Goal: Obtain resource: Download file/media

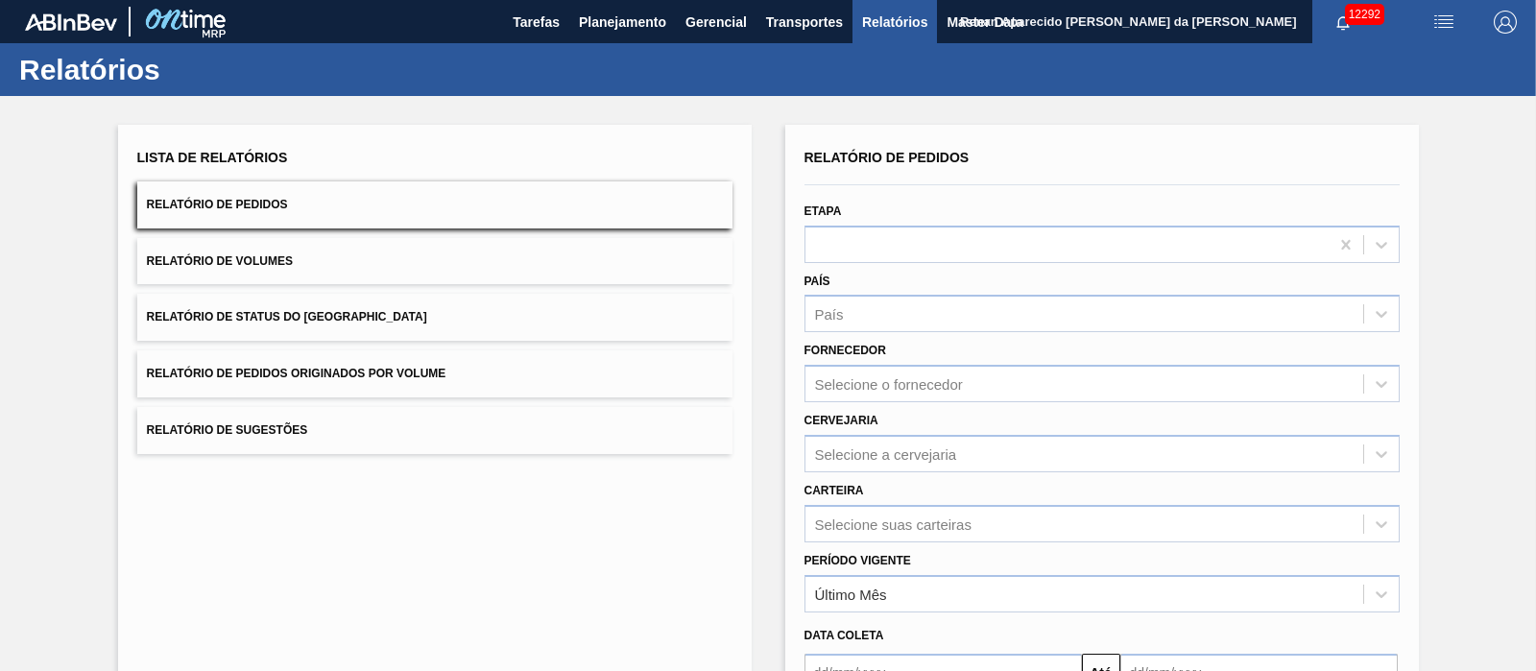
scroll to position [215, 0]
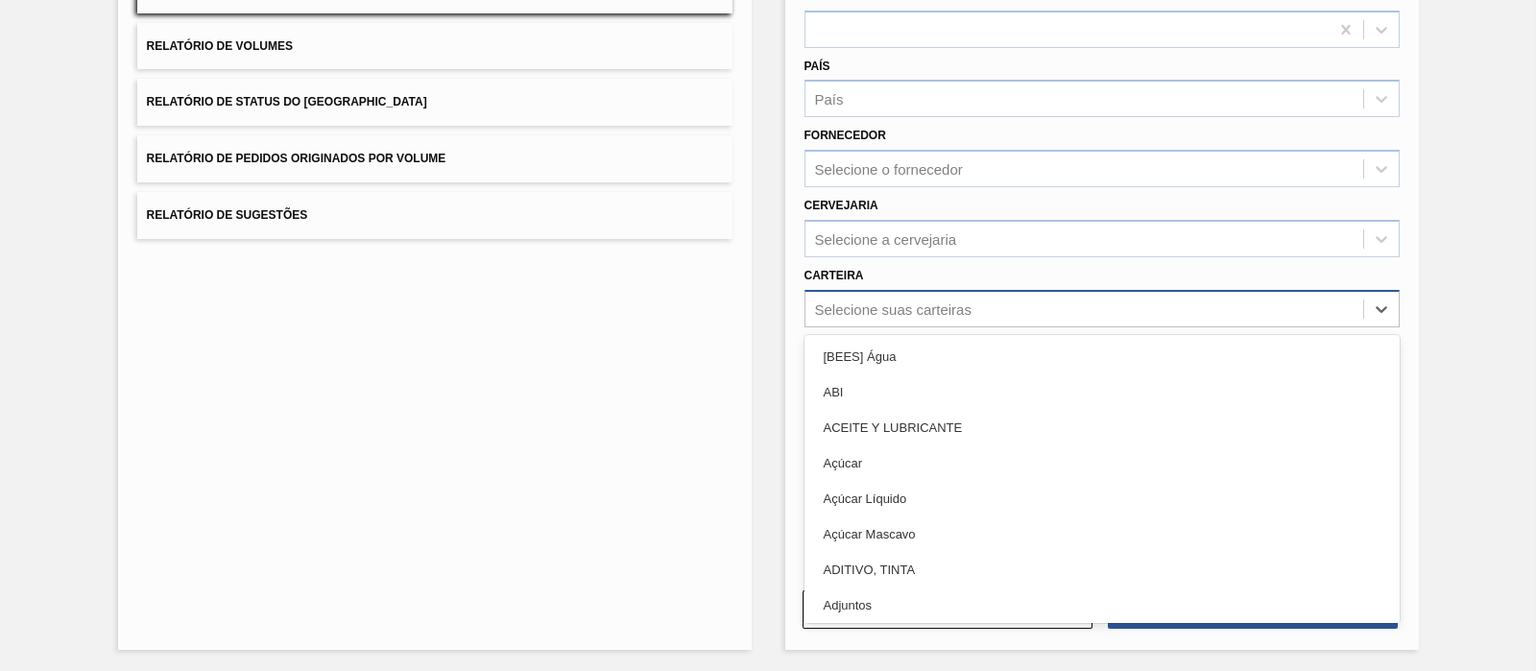
click at [857, 314] on div "Selecione suas carteiras" at bounding box center [893, 308] width 156 height 16
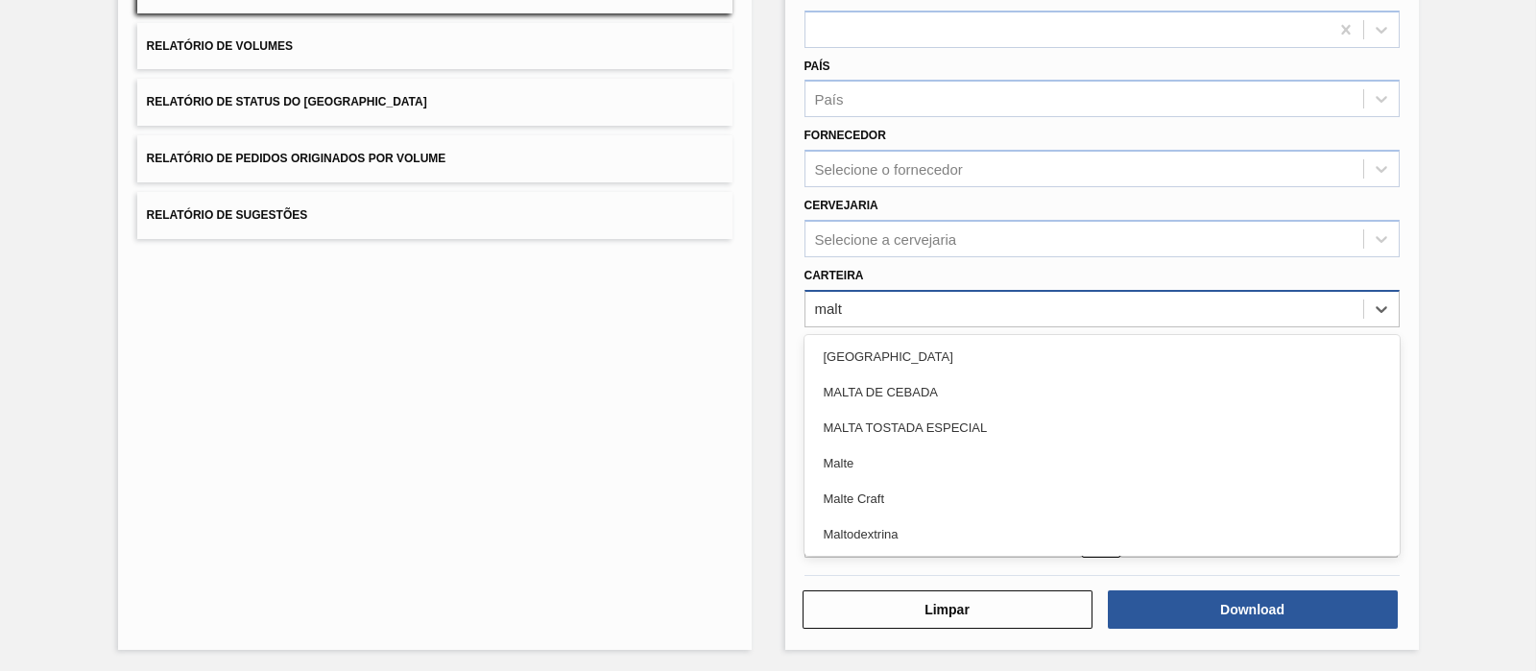
type input "malte"
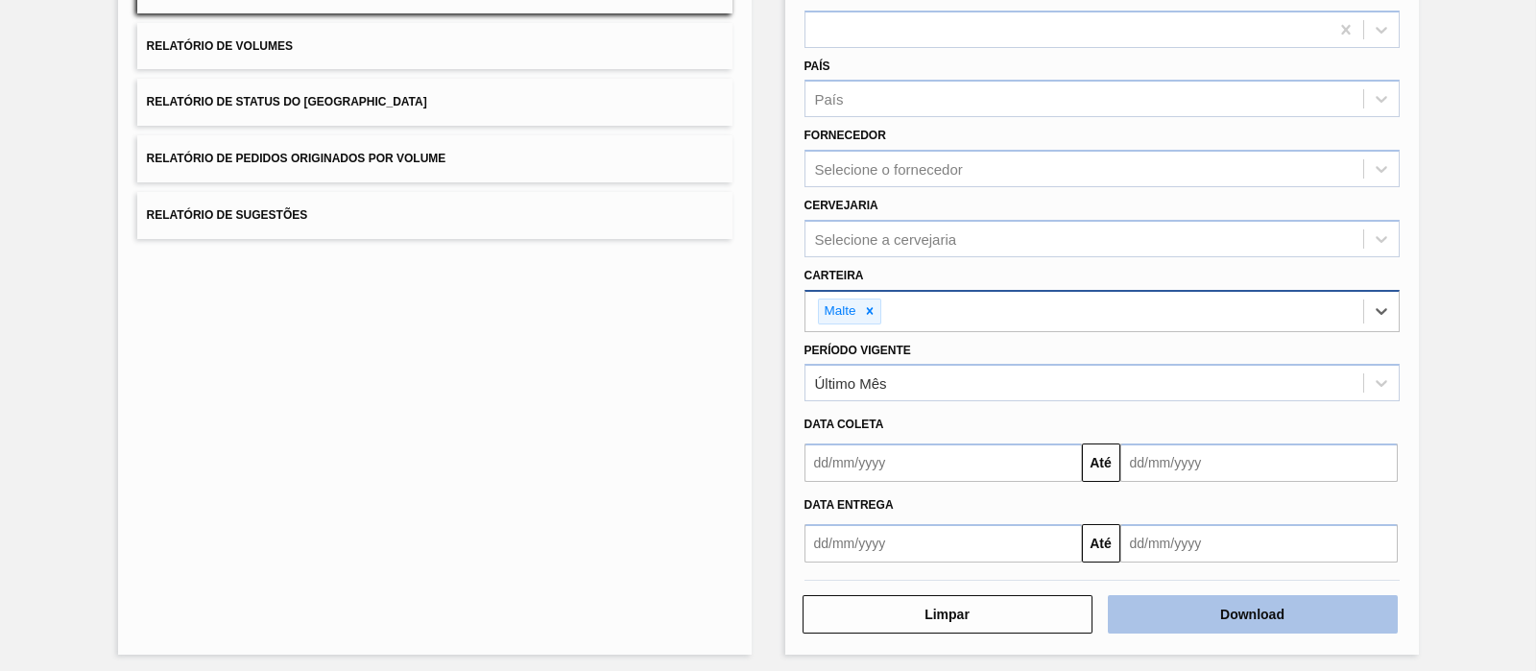
click at [1220, 616] on button "Download" at bounding box center [1253, 614] width 290 height 38
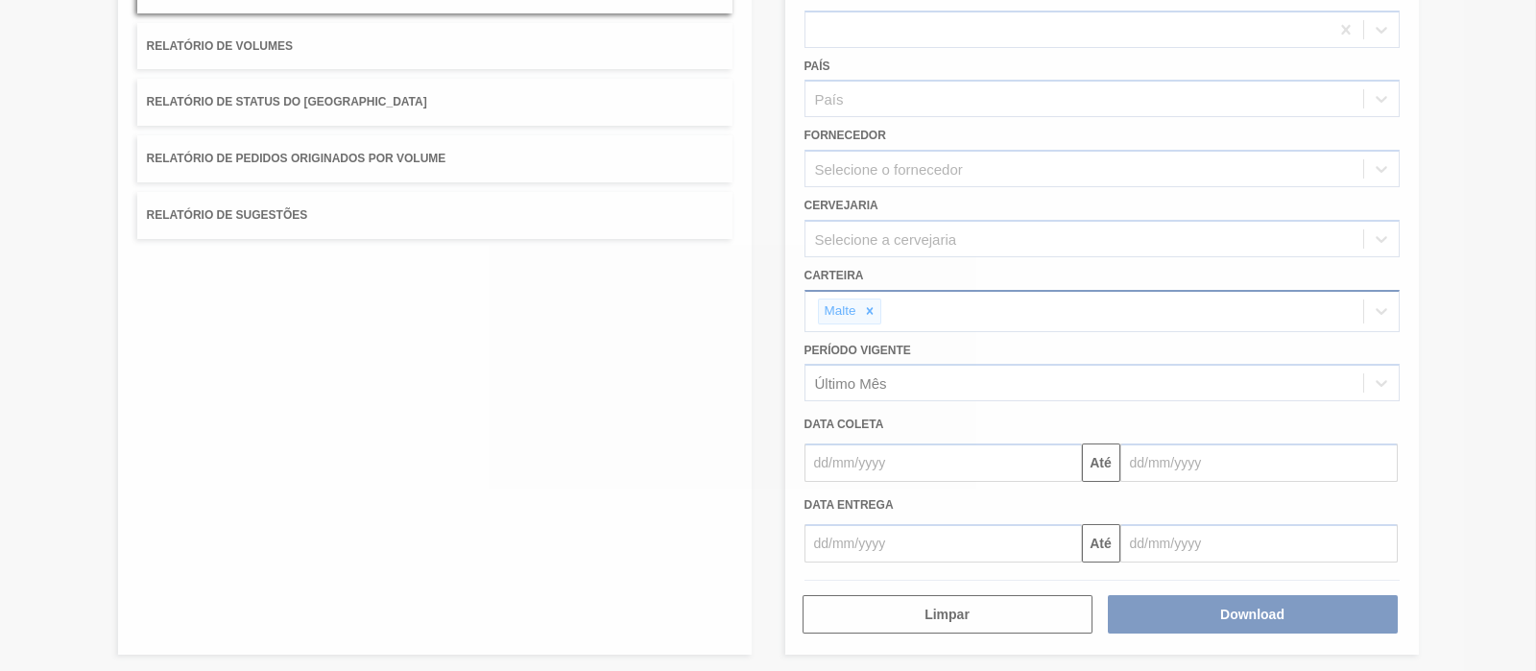
click at [634, 329] on div at bounding box center [768, 335] width 1536 height 671
click at [756, 190] on div at bounding box center [768, 335] width 1536 height 671
